Goal: Information Seeking & Learning: Learn about a topic

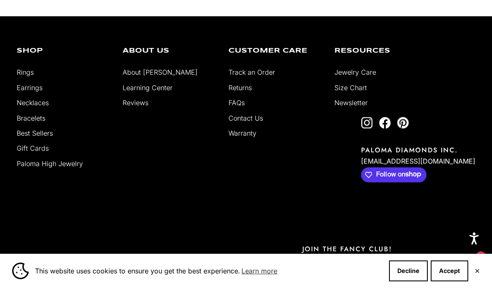
scroll to position [1714, 0]
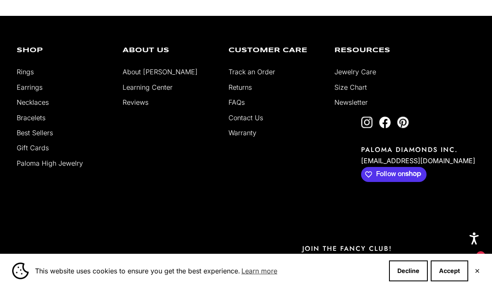
click at [235, 91] on link "Returns" at bounding box center [239, 87] width 23 height 8
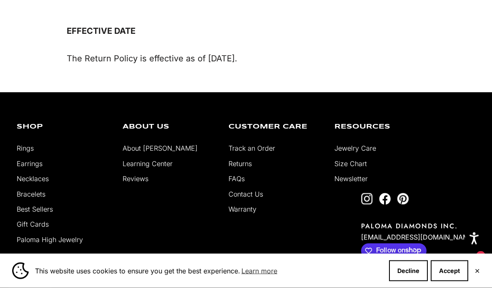
scroll to position [1102, 0]
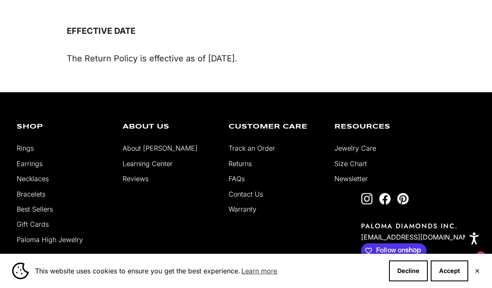
click at [137, 144] on link "About [PERSON_NAME]" at bounding box center [160, 148] width 75 height 8
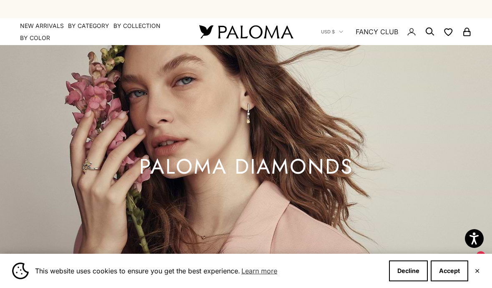
click at [30, 22] on link "NEW ARRIVALS" at bounding box center [42, 26] width 44 height 8
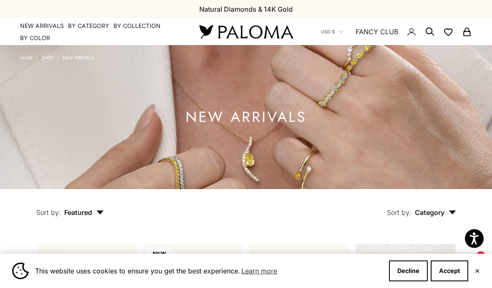
click at [31, 38] on summary "By Color" at bounding box center [35, 38] width 30 height 8
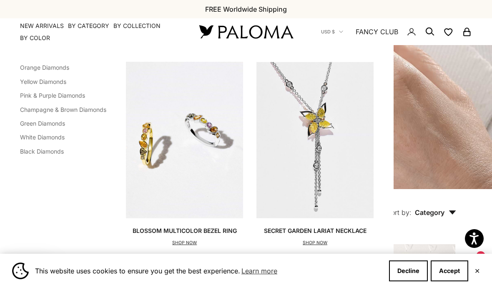
click at [30, 98] on link "Pink & Purple Diamonds" at bounding box center [52, 95] width 65 height 7
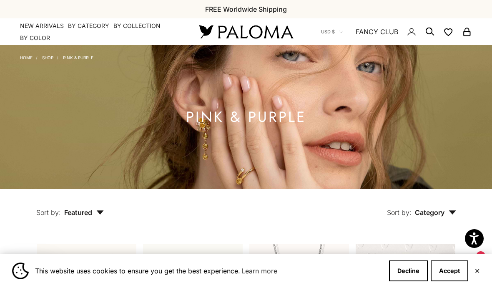
click at [27, 41] on summary "By Color" at bounding box center [35, 38] width 30 height 8
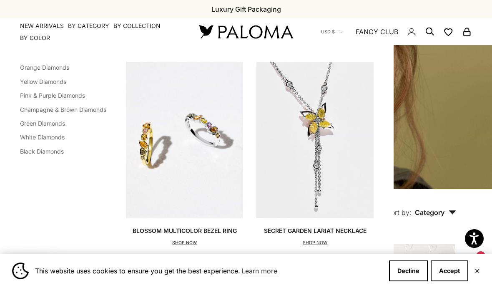
click at [26, 126] on link "Green Diamonds" at bounding box center [42, 123] width 45 height 7
click at [41, 70] on link "Orange Diamonds" at bounding box center [44, 67] width 49 height 7
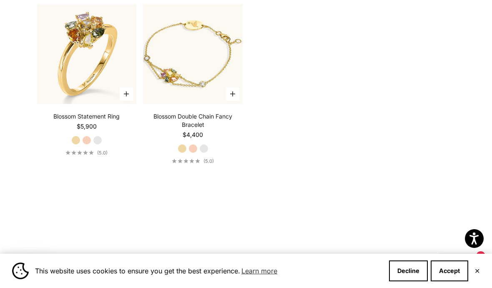
scroll to position [985, 0]
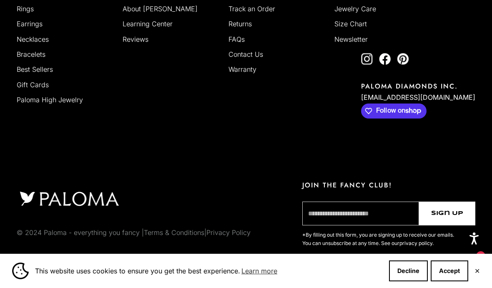
scroll to position [2340, 0]
